Goal: Find specific page/section: Find specific page/section

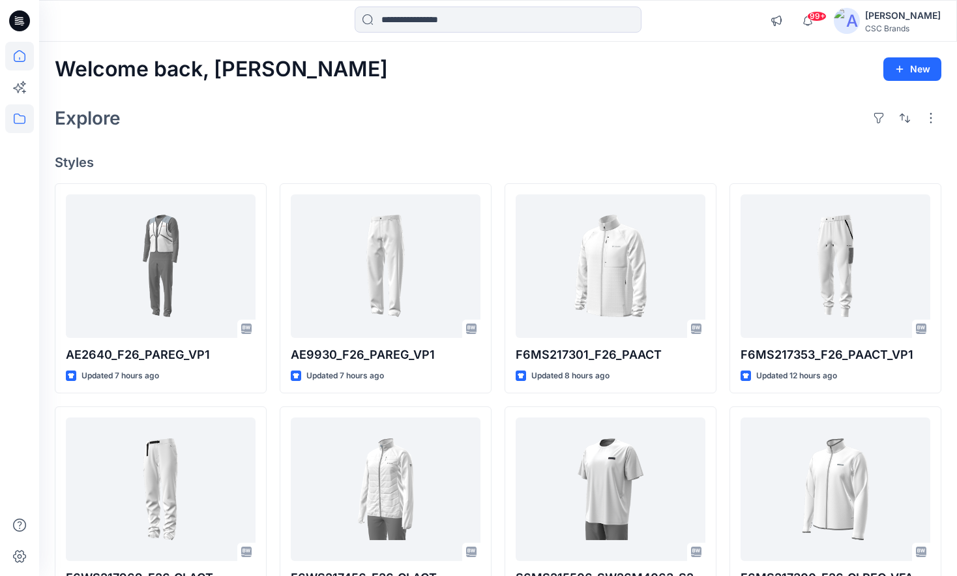
click at [24, 114] on icon at bounding box center [19, 118] width 29 height 29
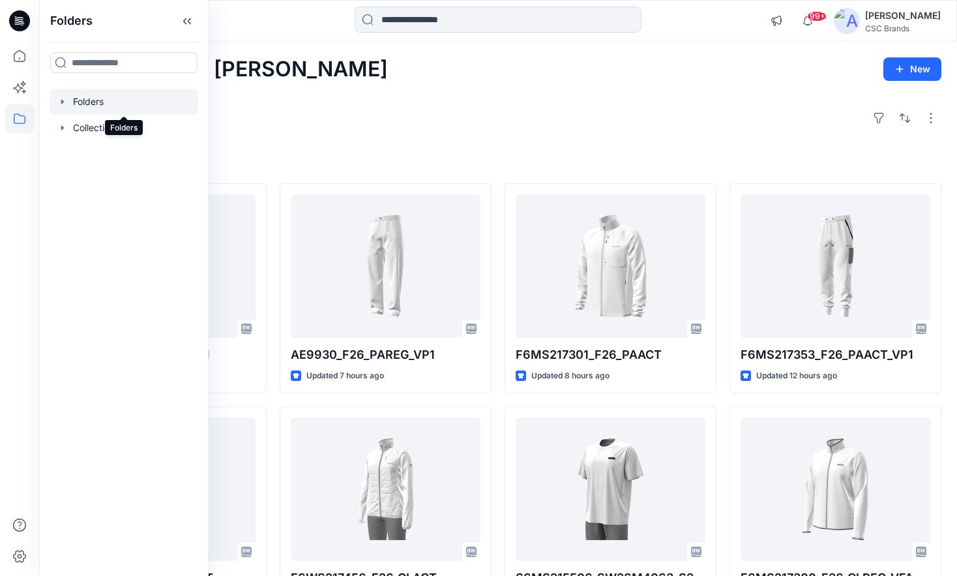
click at [84, 108] on div at bounding box center [124, 102] width 149 height 26
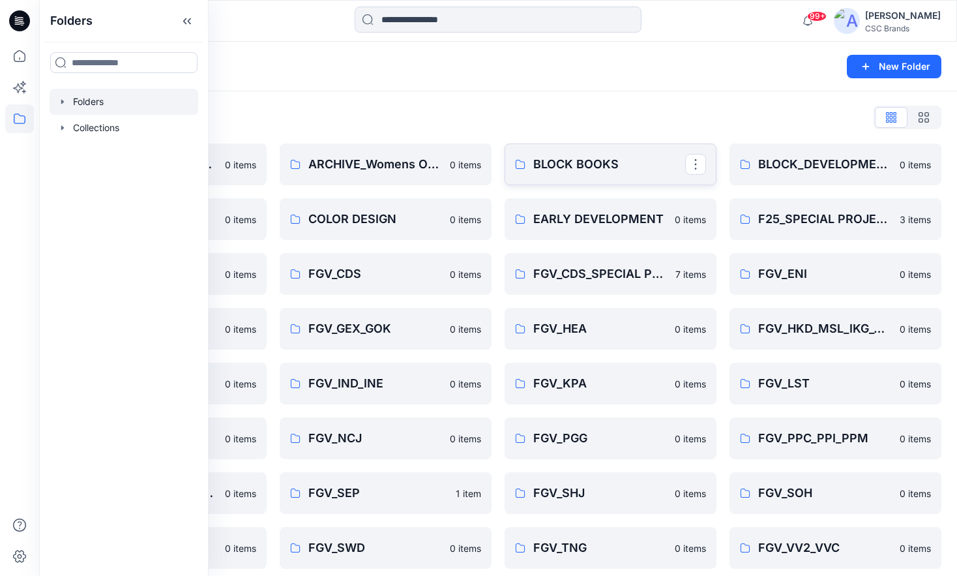
click at [563, 164] on p "BLOCK BOOKS" at bounding box center [609, 164] width 152 height 18
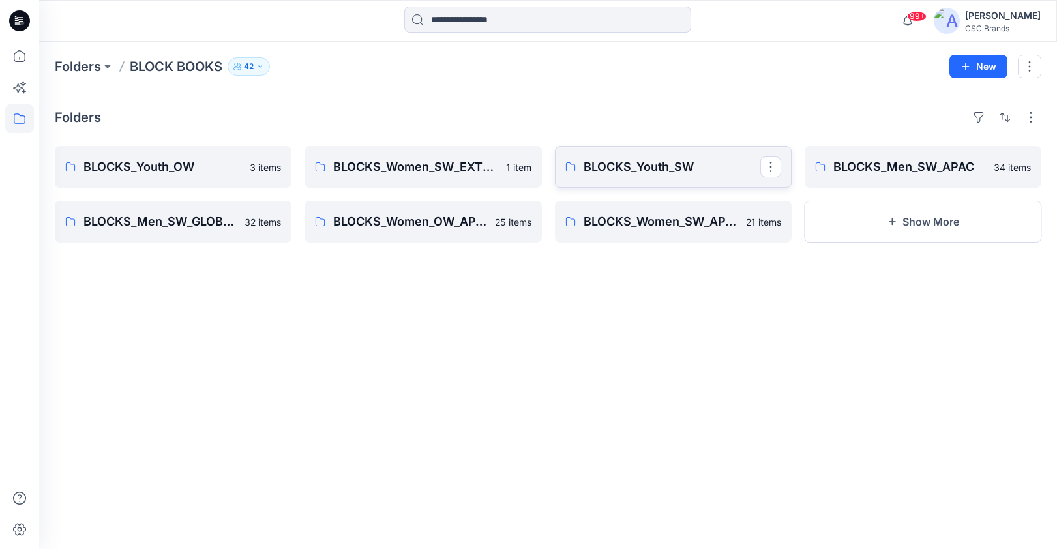
click at [646, 175] on p "BLOCKS_Youth_SW" at bounding box center [672, 167] width 177 height 18
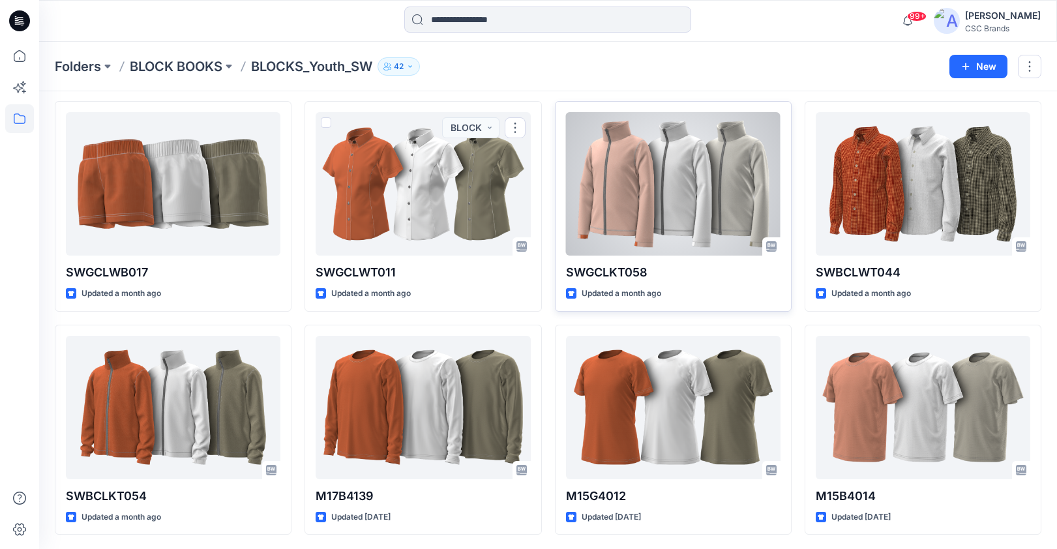
scroll to position [44, 0]
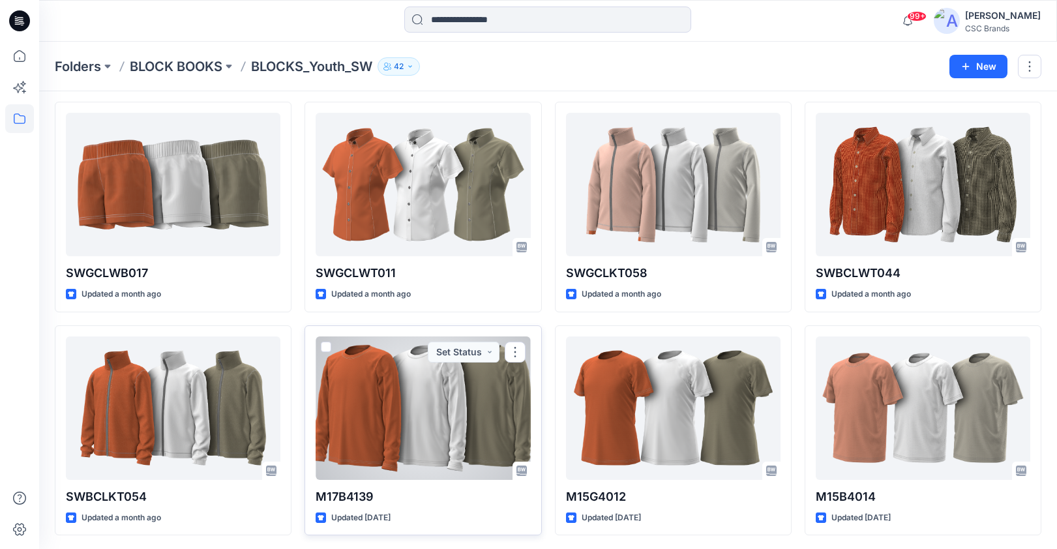
click at [421, 440] on div at bounding box center [423, 407] width 215 height 143
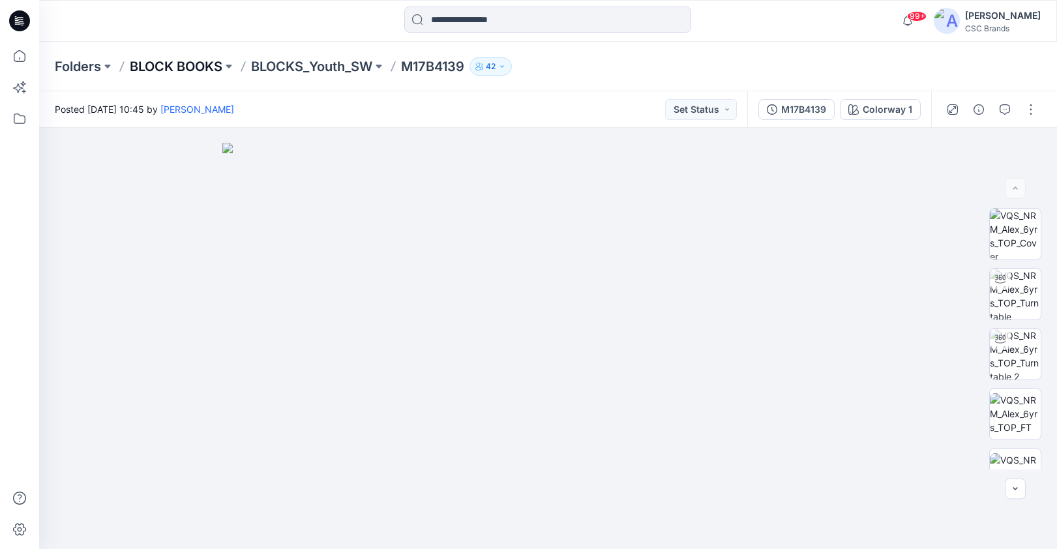
click at [164, 61] on p "BLOCK BOOKS" at bounding box center [176, 66] width 93 height 18
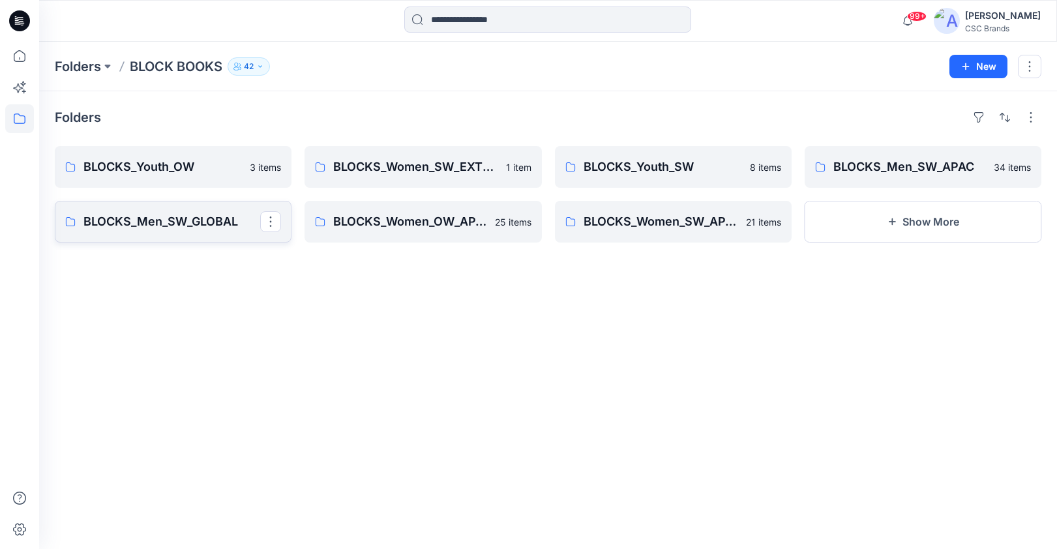
click at [182, 223] on p "BLOCKS_Men_SW_GLOBAL" at bounding box center [171, 222] width 177 height 18
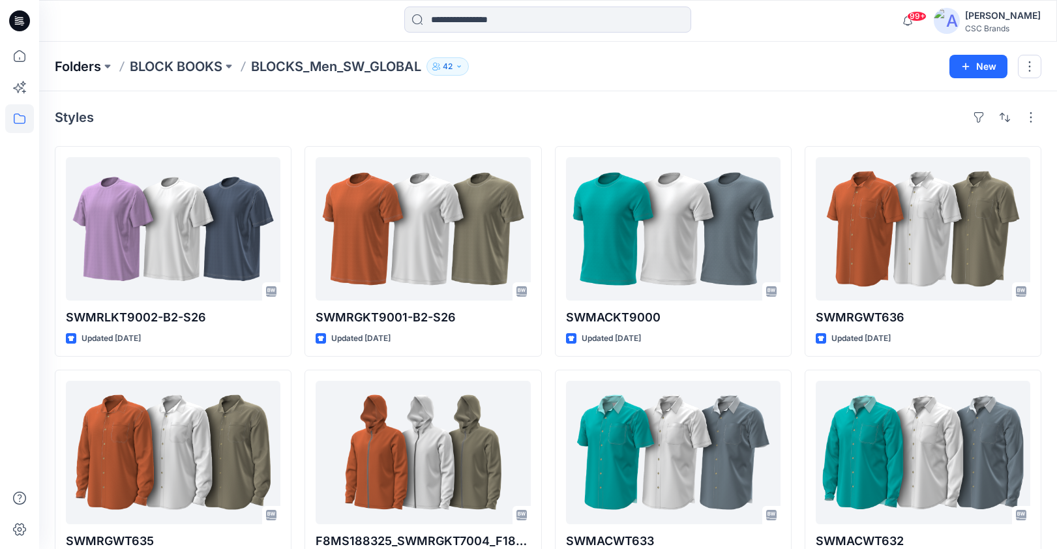
click at [93, 66] on p "Folders" at bounding box center [78, 66] width 46 height 18
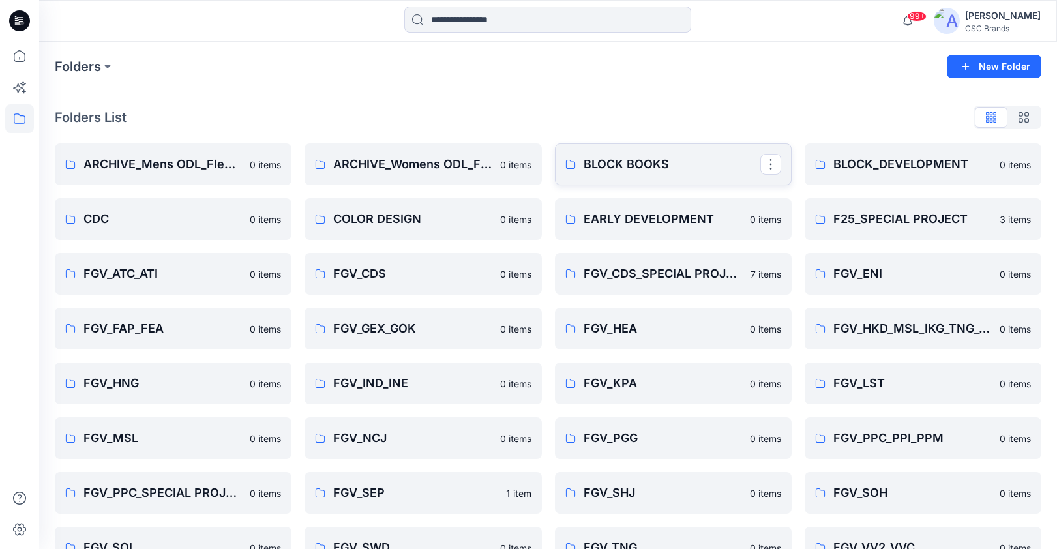
click at [675, 156] on p "BLOCK BOOKS" at bounding box center [672, 164] width 177 height 18
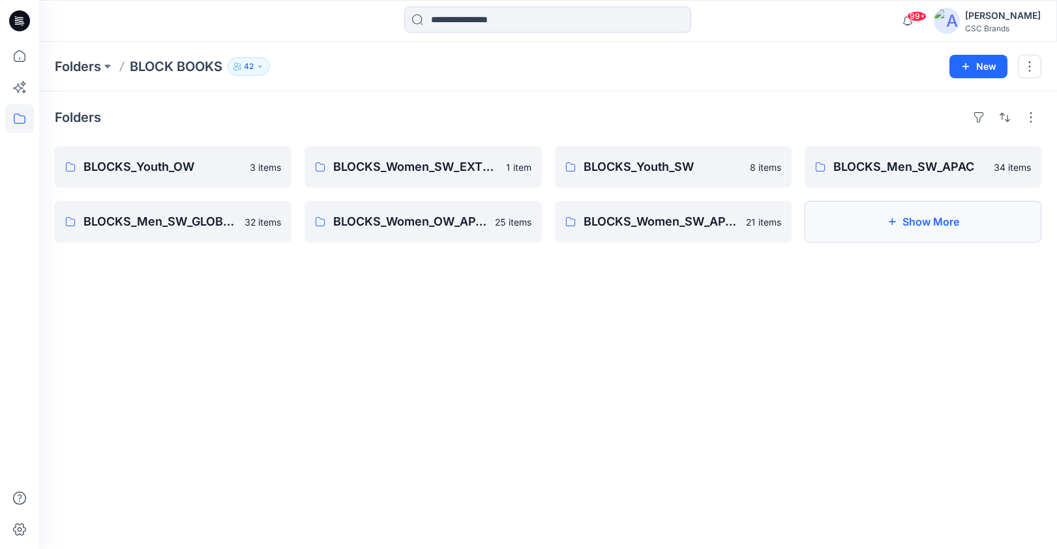
click at [941, 221] on button "Show More" at bounding box center [923, 222] width 237 height 42
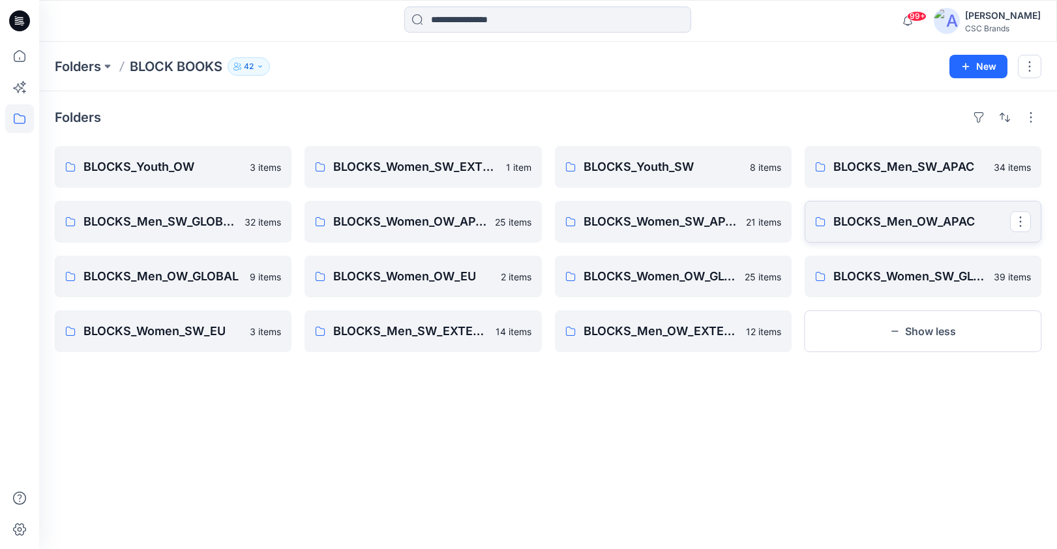
click at [898, 226] on p "BLOCKS_Men_OW_APAC" at bounding box center [921, 222] width 177 height 18
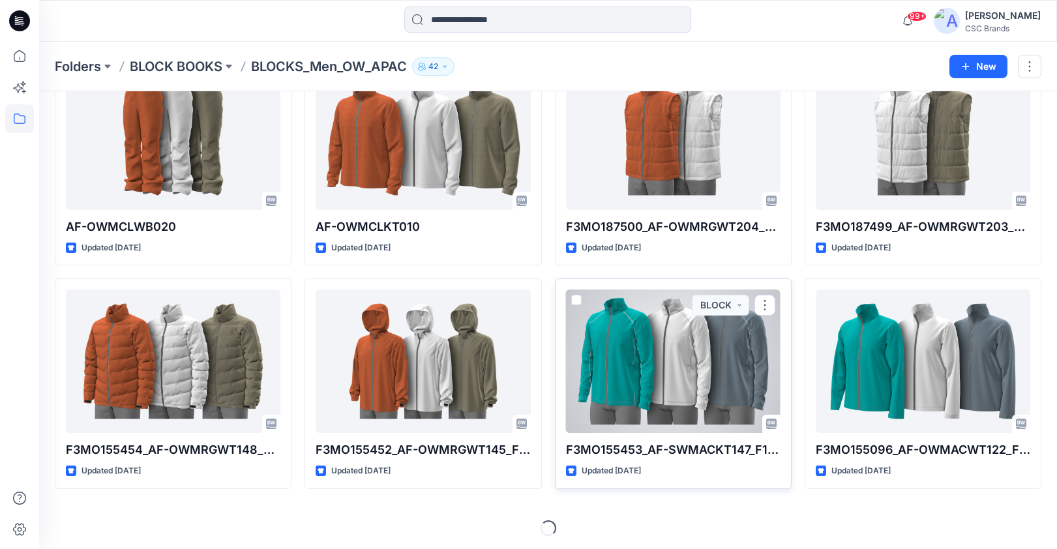
scroll to position [314, 0]
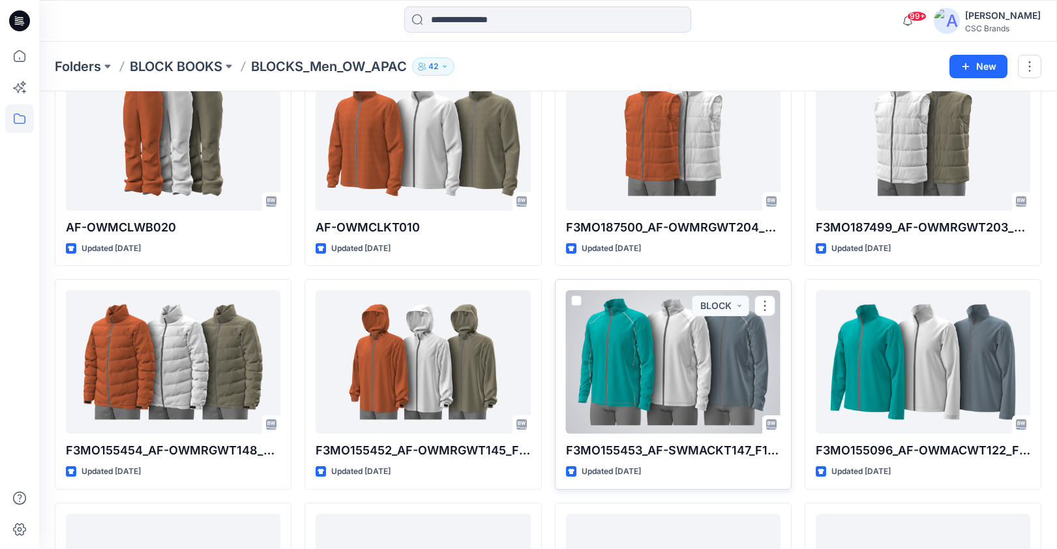
click at [692, 391] on div at bounding box center [673, 361] width 215 height 143
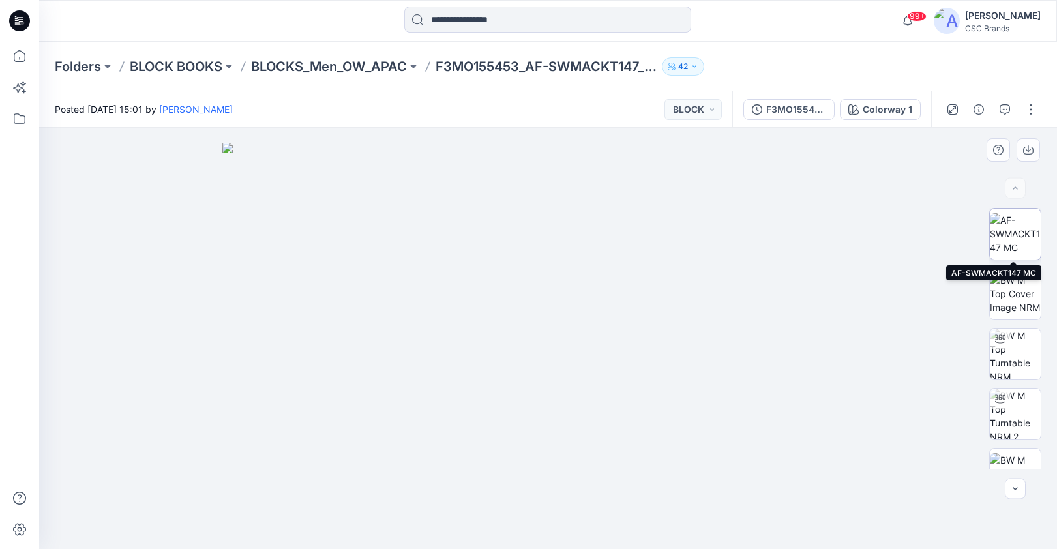
click at [956, 230] on img at bounding box center [1015, 233] width 51 height 41
click at [206, 60] on p "BLOCK BOOKS" at bounding box center [176, 66] width 93 height 18
